Goal: Check status: Check status

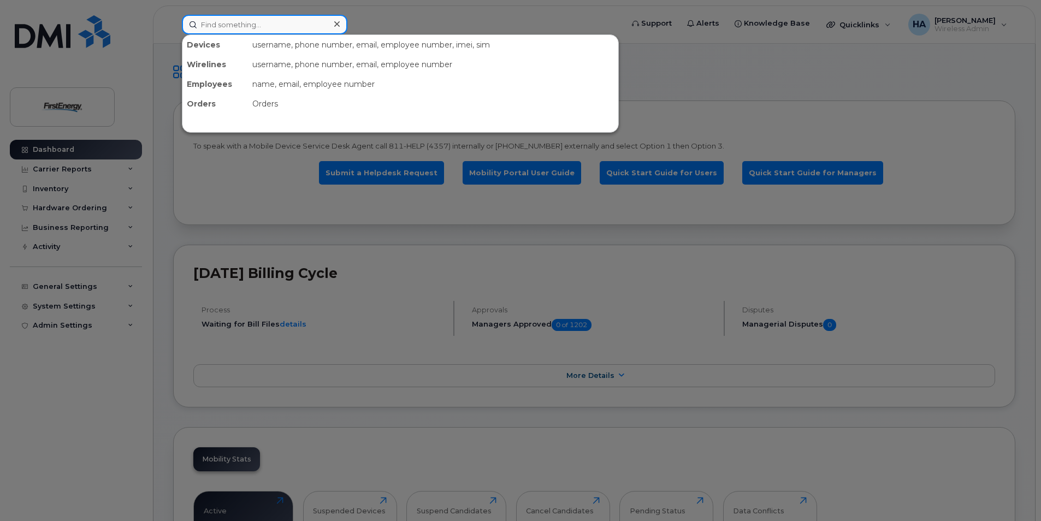
click at [221, 29] on input at bounding box center [264, 25] width 165 height 20
paste input "330-813-3077"
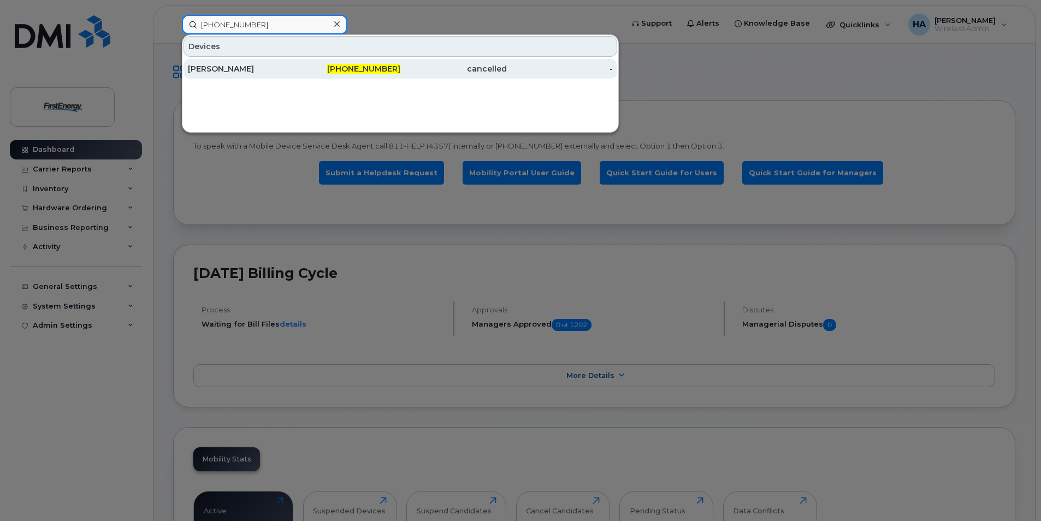
type input "330-813-3077"
click at [248, 69] on div "[PERSON_NAME]" at bounding box center [241, 68] width 106 height 11
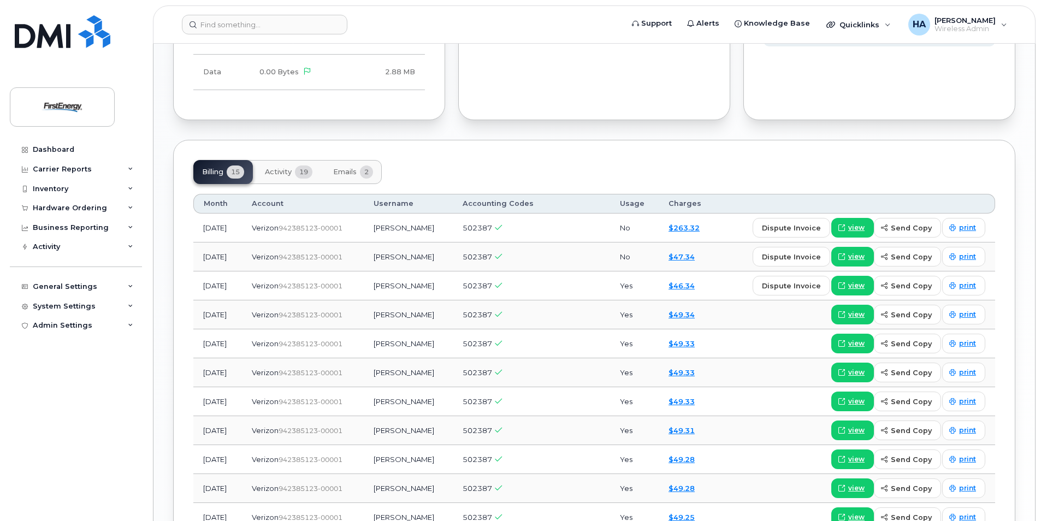
scroll to position [873, 0]
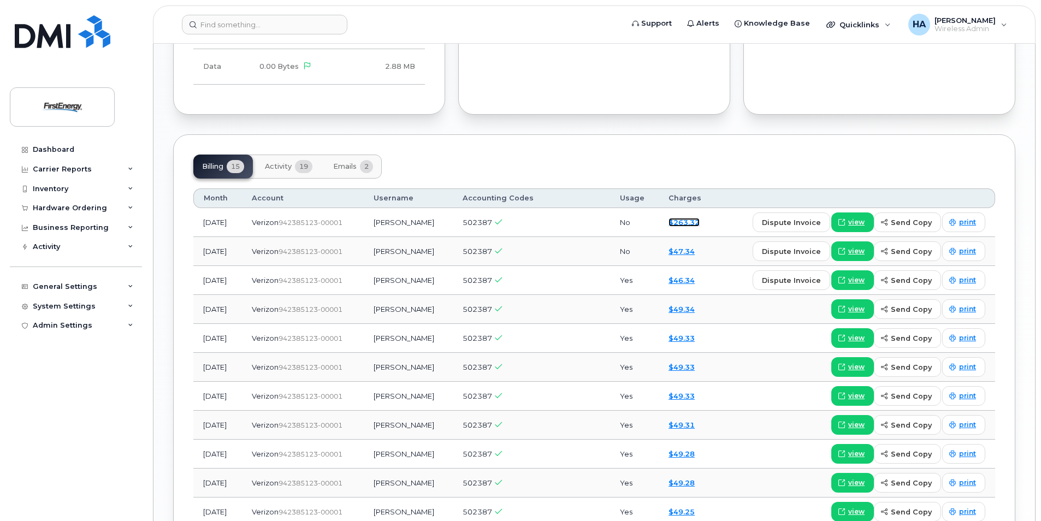
click at [699, 223] on link "$263.32" at bounding box center [683, 222] width 31 height 9
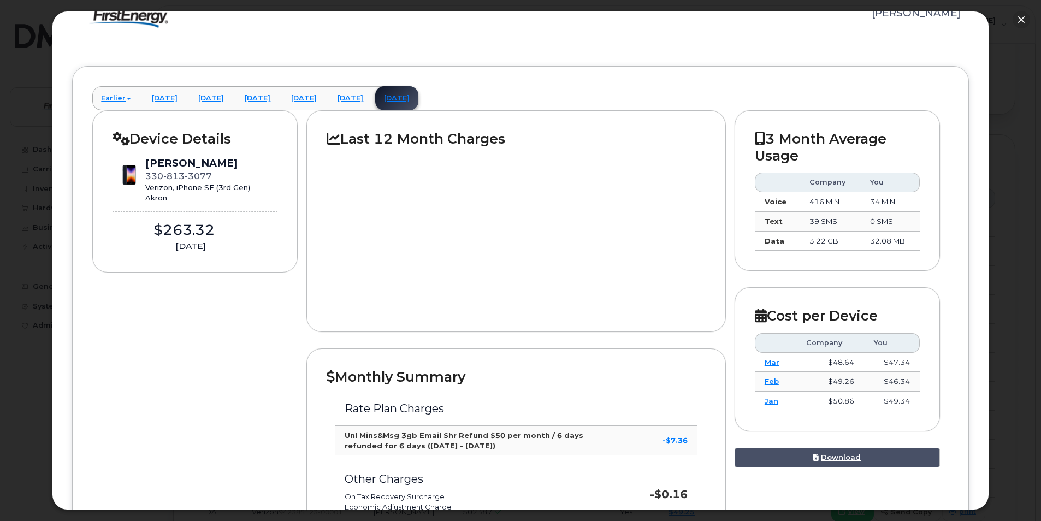
scroll to position [55, 0]
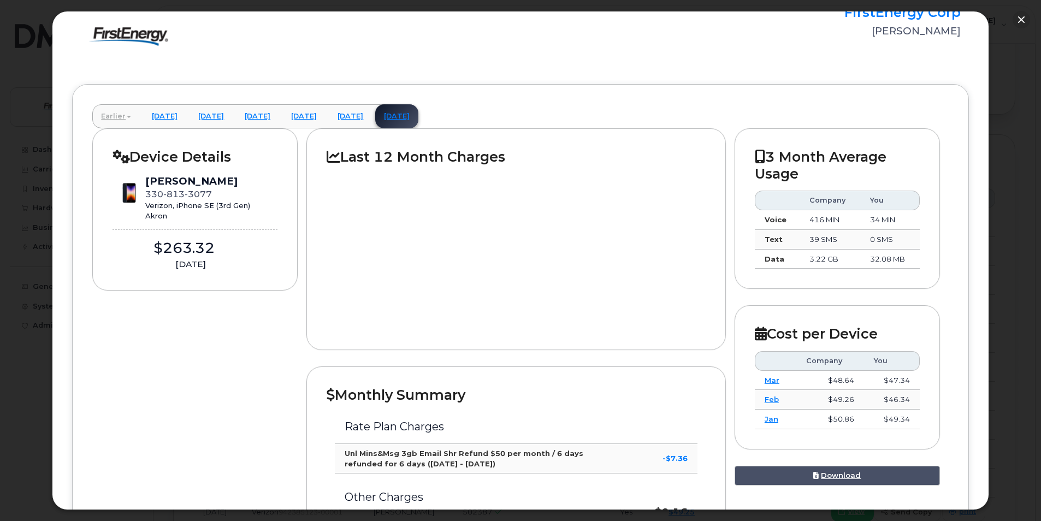
click at [111, 116] on link "Earlier" at bounding box center [115, 116] width 47 height 24
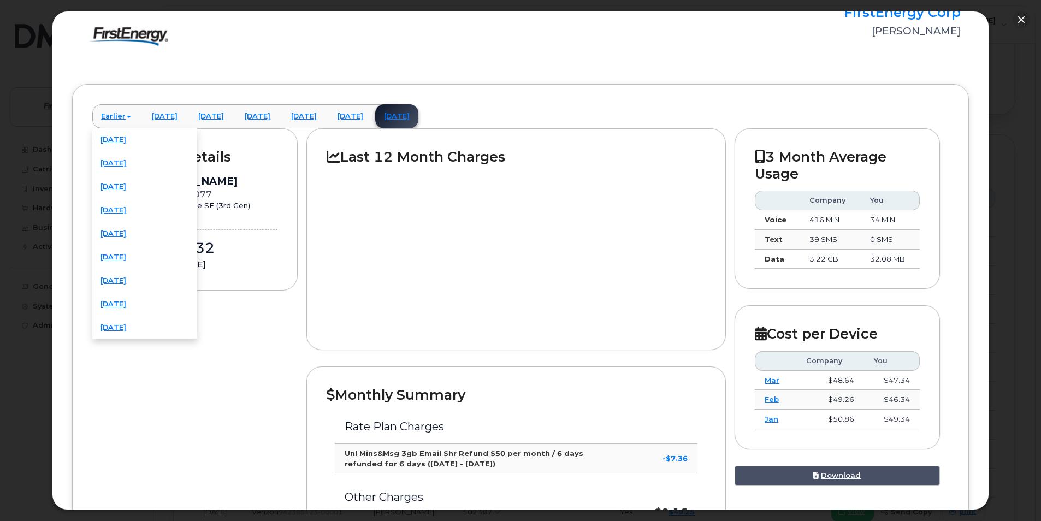
click at [732, 34] on div "[PERSON_NAME]" at bounding box center [819, 31] width 282 height 14
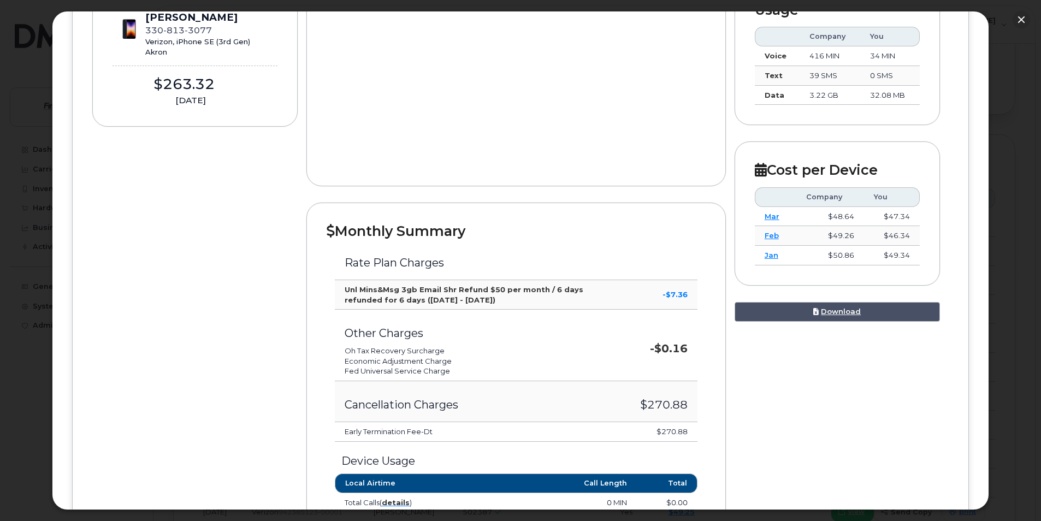
scroll to position [0, 0]
